Goal: Information Seeking & Learning: Learn about a topic

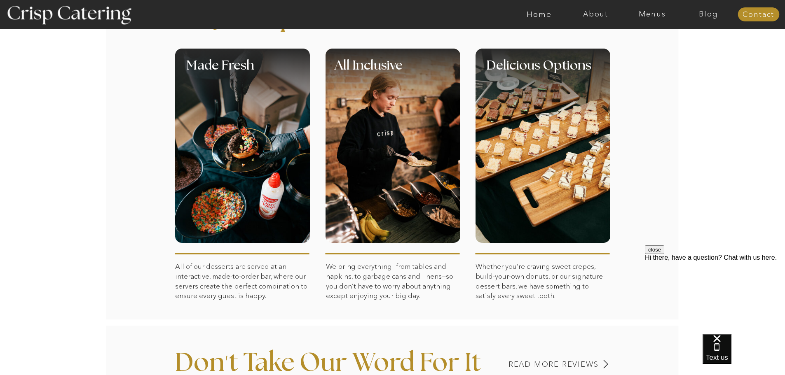
scroll to position [371, 0]
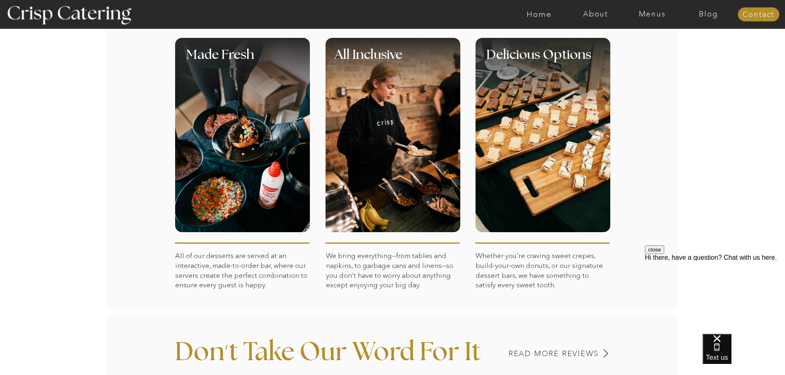
click at [488, 125] on div at bounding box center [542, 135] width 135 height 194
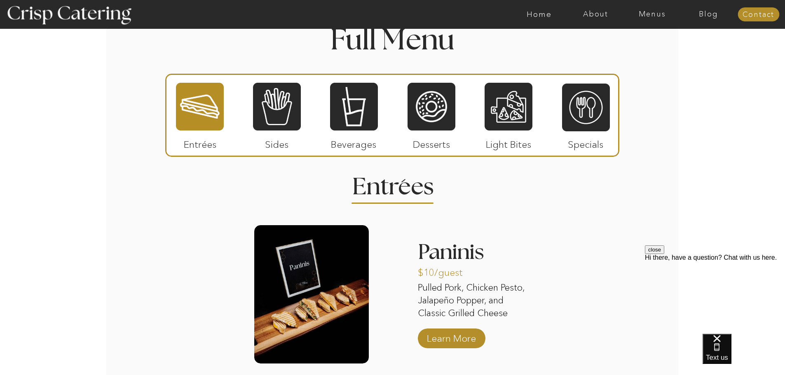
scroll to position [787, 0]
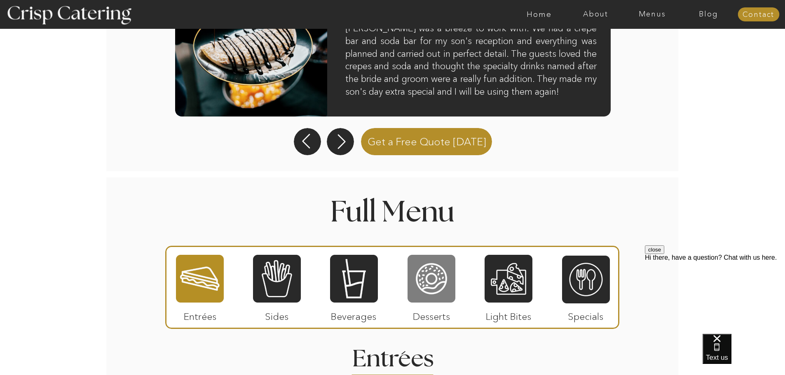
click at [449, 283] on div at bounding box center [431, 278] width 48 height 49
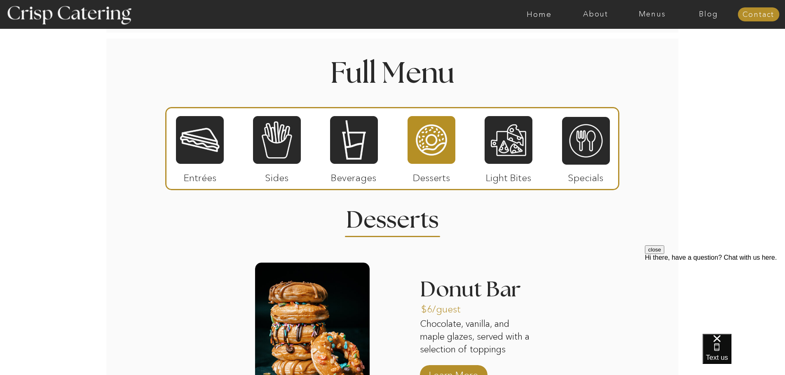
scroll to position [1100, 0]
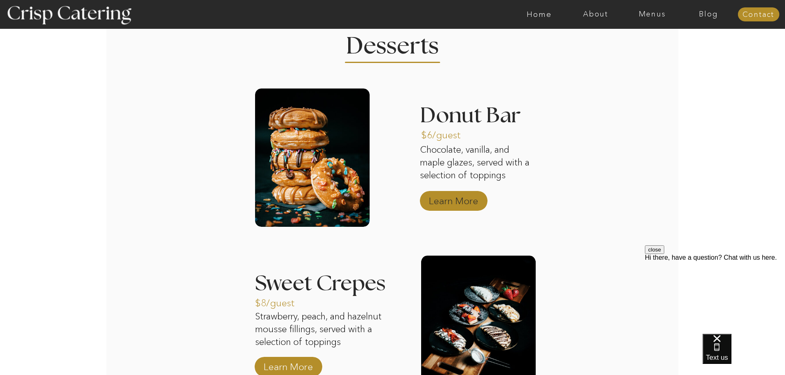
click at [477, 201] on p "Learn More" at bounding box center [453, 199] width 55 height 24
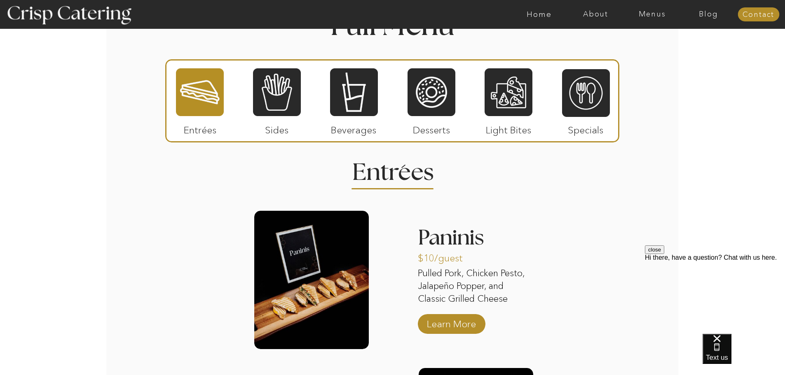
scroll to position [935, 0]
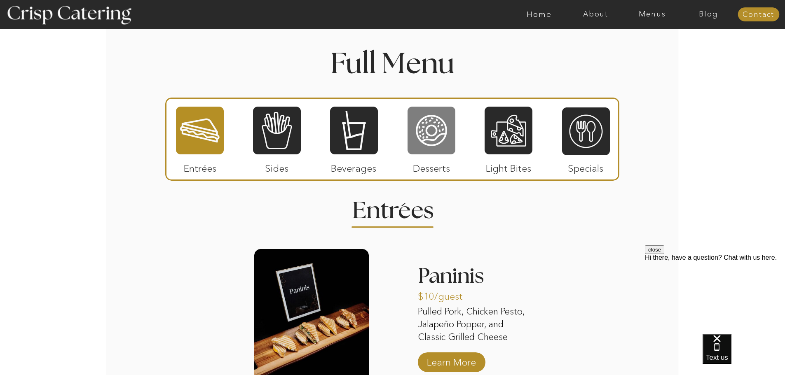
click at [428, 140] on div at bounding box center [431, 130] width 48 height 49
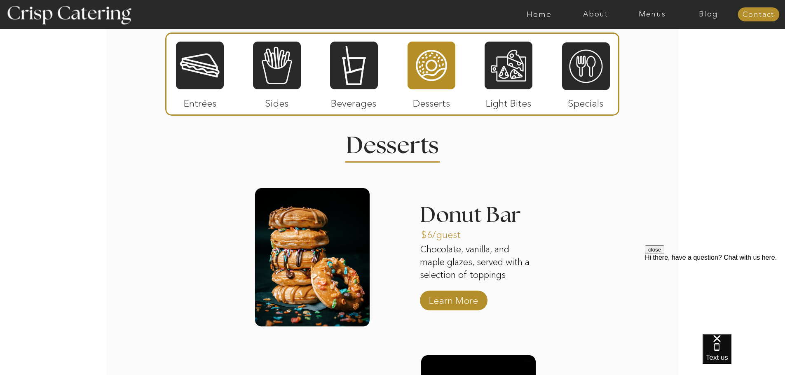
scroll to position [1058, 0]
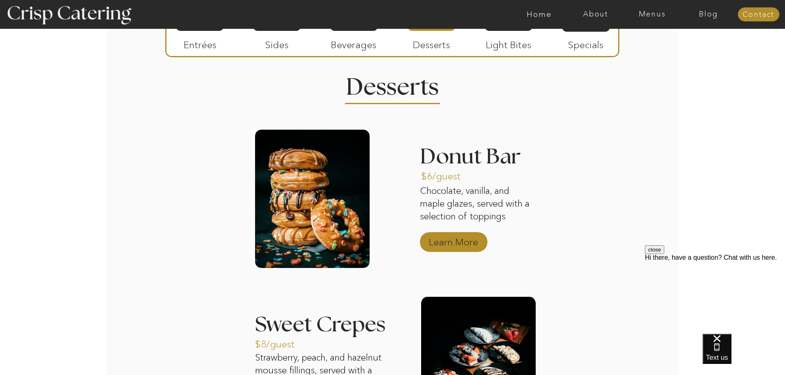
click at [447, 241] on p "Learn More" at bounding box center [453, 240] width 55 height 24
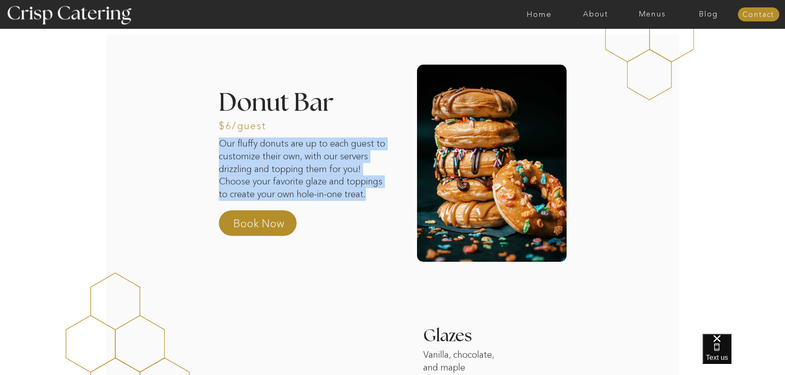
drag, startPoint x: 371, startPoint y: 196, endPoint x: 207, endPoint y: 148, distance: 171.1
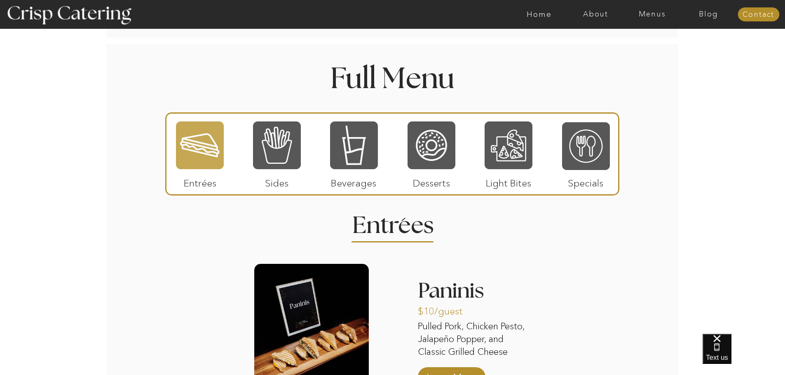
scroll to position [889, 0]
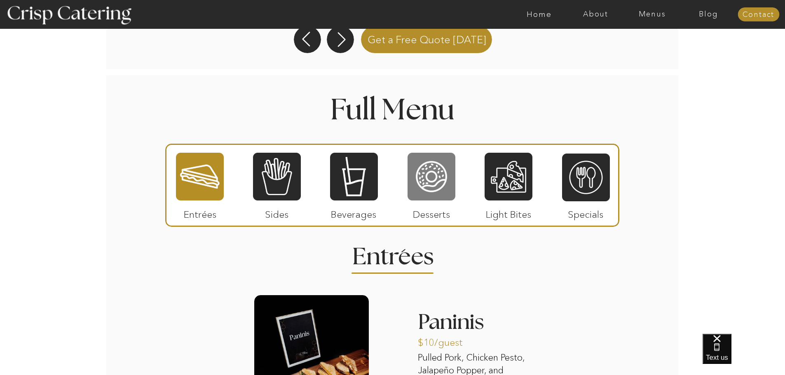
click at [439, 182] on div at bounding box center [431, 176] width 48 height 49
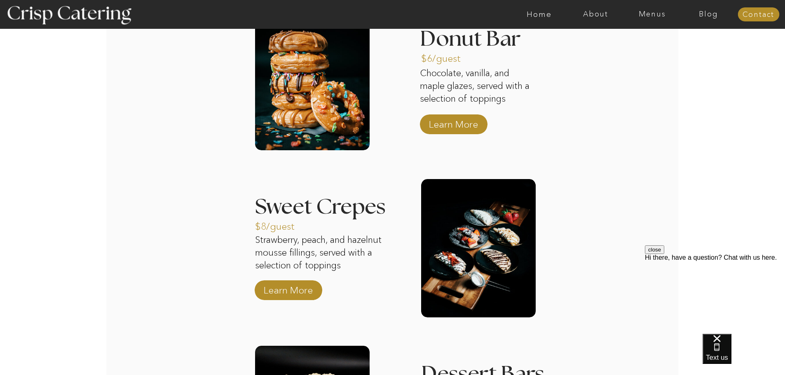
scroll to position [1177, 0]
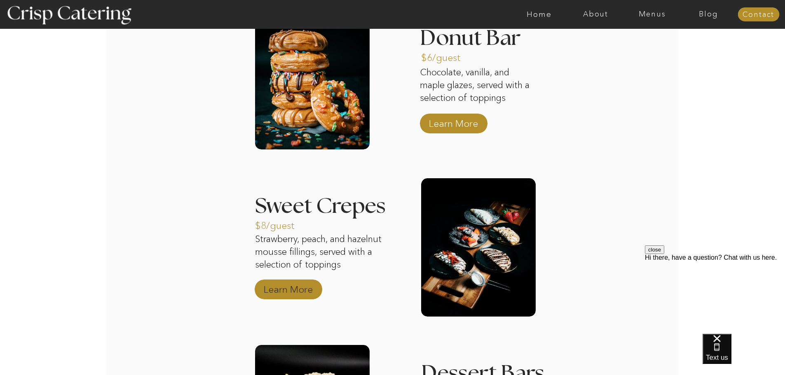
click at [285, 290] on p "Learn More" at bounding box center [288, 288] width 55 height 24
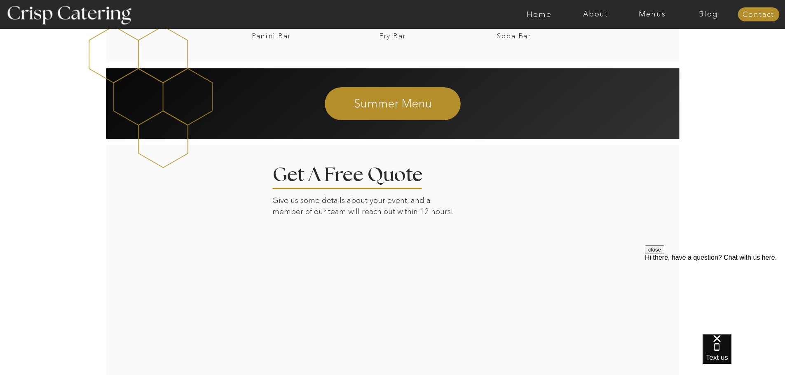
scroll to position [1514, 0]
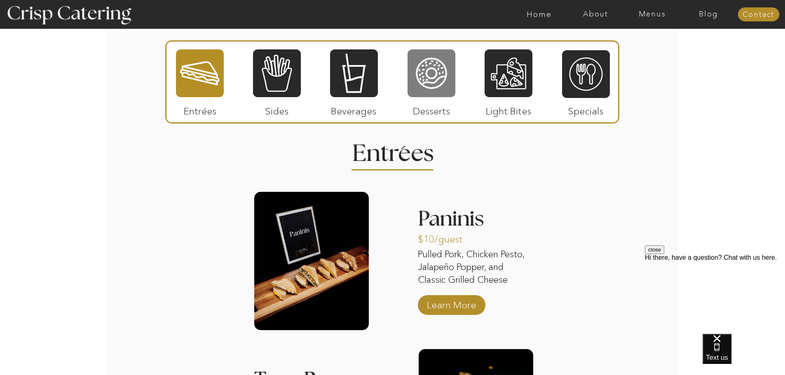
click at [437, 93] on div at bounding box center [431, 73] width 48 height 49
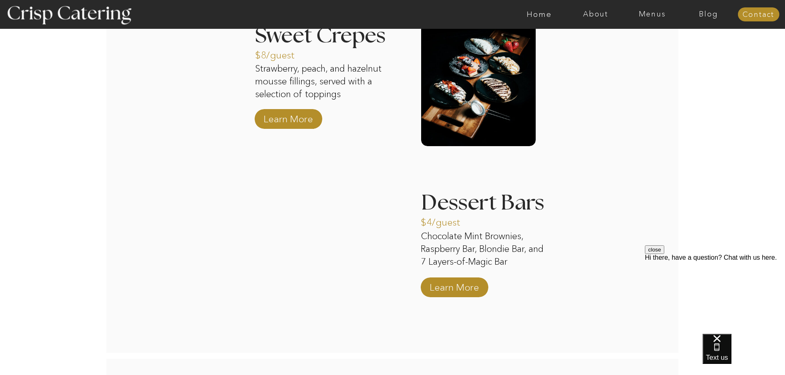
scroll to position [1363, 0]
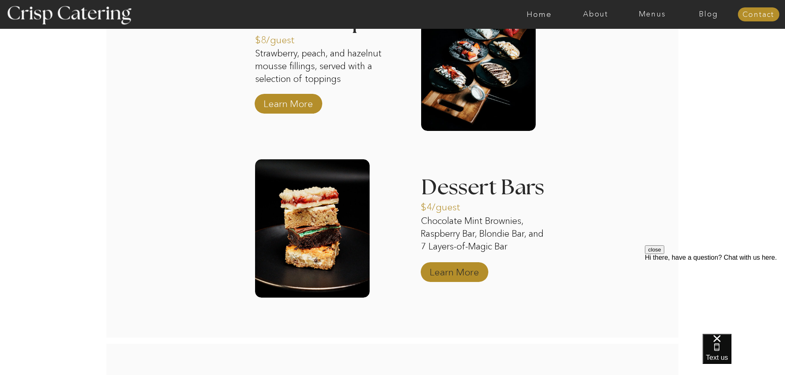
click at [467, 276] on p "Learn More" at bounding box center [454, 270] width 55 height 24
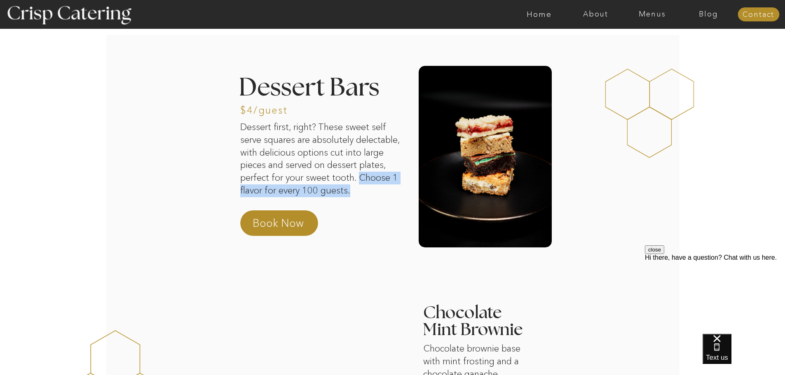
drag, startPoint x: 358, startPoint y: 176, endPoint x: 361, endPoint y: 187, distance: 11.6
click at [361, 187] on p "Dessert first, right? These sweet self serve squares are absolutely delectable,…" at bounding box center [321, 162] width 163 height 83
copy p "Choose 1 flavor for every 100 guests."
